Goal: Find specific page/section: Locate a particular part of the current website

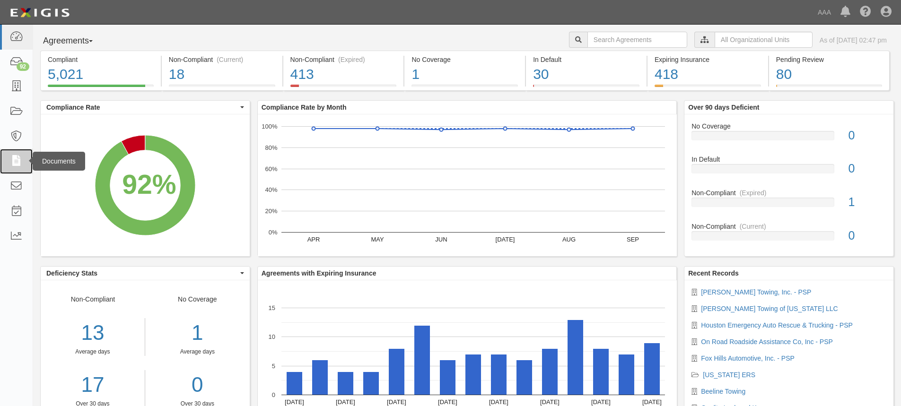
click at [19, 162] on icon at bounding box center [15, 161] width 13 height 11
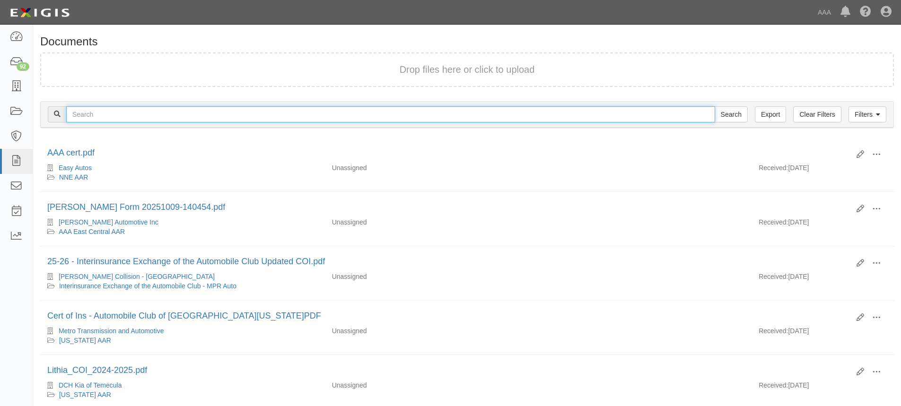
click at [112, 116] on input "text" at bounding box center [390, 114] width 649 height 16
type input "[PERSON_NAME] towing"
click at [715, 106] on input "Search" at bounding box center [731, 114] width 33 height 16
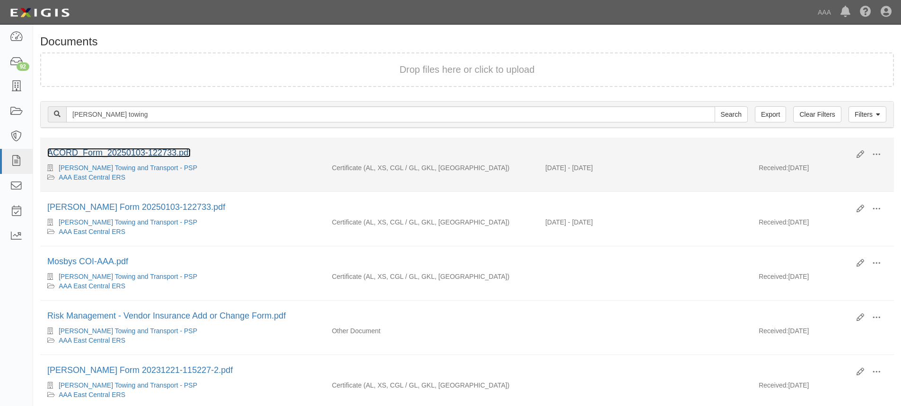
click at [93, 154] on link "ACORD_Form_20250103-122733.pdf" at bounding box center [118, 152] width 143 height 9
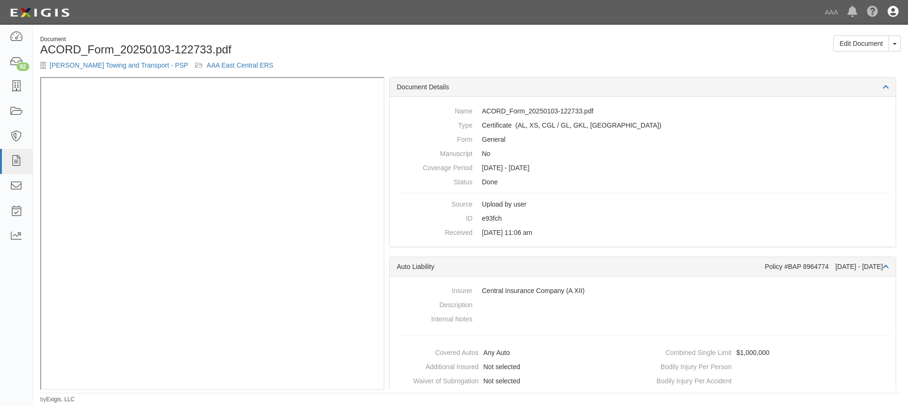
click at [892, 9] on icon at bounding box center [893, 12] width 11 height 11
click at [842, 53] on link "Sign Out" at bounding box center [865, 55] width 75 height 19
